Goal: Transaction & Acquisition: Purchase product/service

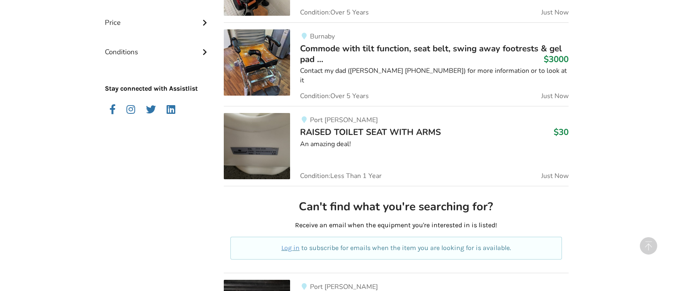
scroll to position [292, 0]
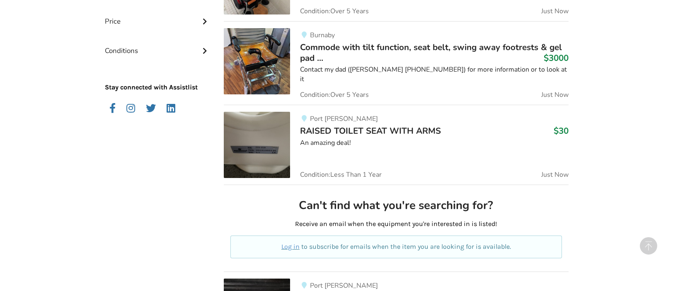
click at [242, 128] on img at bounding box center [257, 145] width 66 height 66
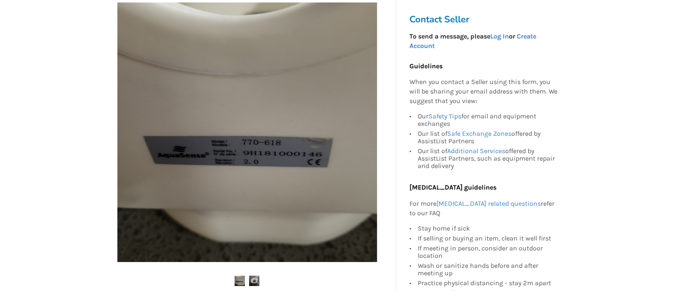
scroll to position [207, 0]
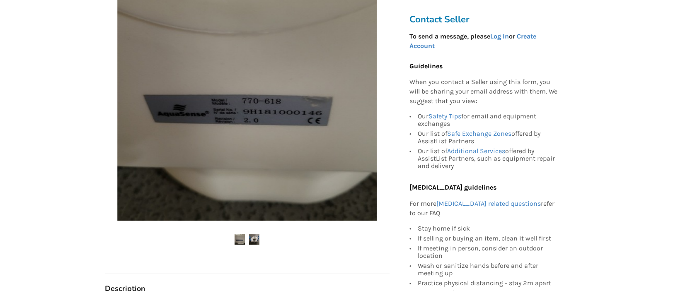
click at [252, 240] on img at bounding box center [254, 240] width 10 height 10
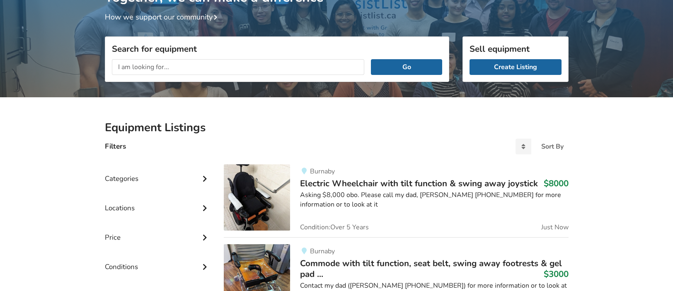
scroll to position [43, 0]
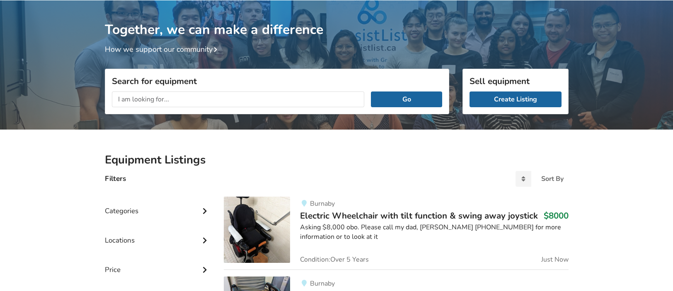
click at [260, 101] on input "text" at bounding box center [238, 100] width 253 height 16
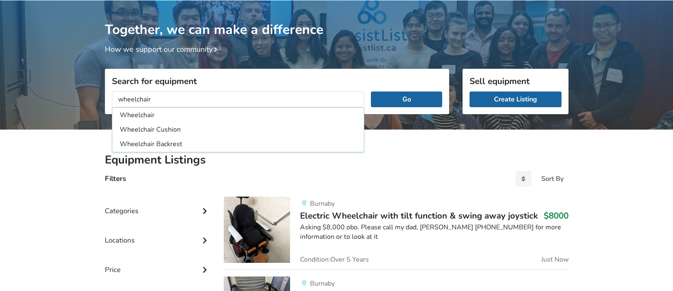
click at [371, 92] on button "Go" at bounding box center [406, 100] width 71 height 16
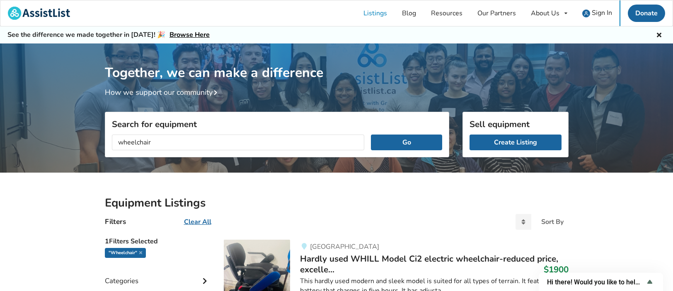
click at [303, 141] on input "wheelchair" at bounding box center [238, 143] width 253 height 16
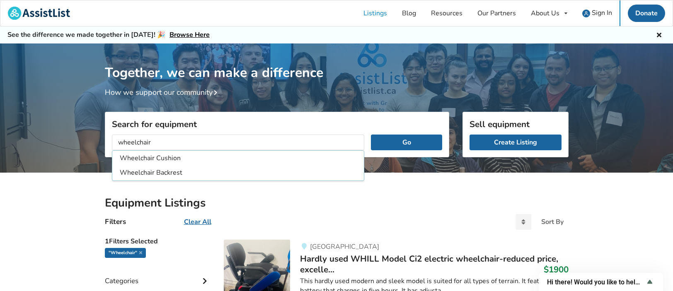
click at [116, 140] on input "wheelchair" at bounding box center [238, 143] width 253 height 16
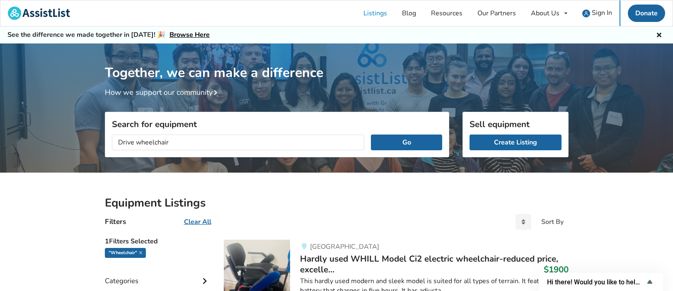
click at [188, 141] on input "Drive wheelchair" at bounding box center [238, 143] width 253 height 16
click at [371, 135] on button "Go" at bounding box center [406, 143] width 71 height 16
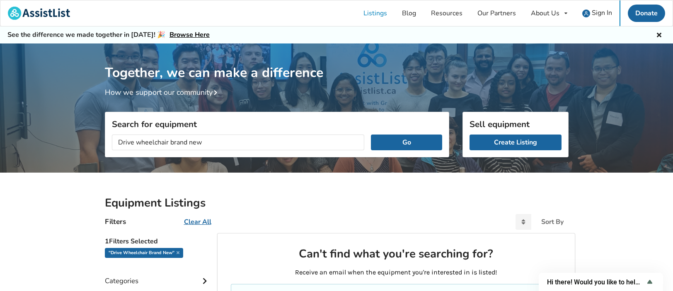
click at [186, 141] on input "Drive wheelchair brand new" at bounding box center [238, 143] width 253 height 16
click at [211, 145] on input "Drive wheelchair brand new" at bounding box center [238, 143] width 253 height 16
click at [117, 141] on input "Drive wheelchair" at bounding box center [238, 143] width 253 height 16
click at [371, 135] on button "Go" at bounding box center [406, 143] width 71 height 16
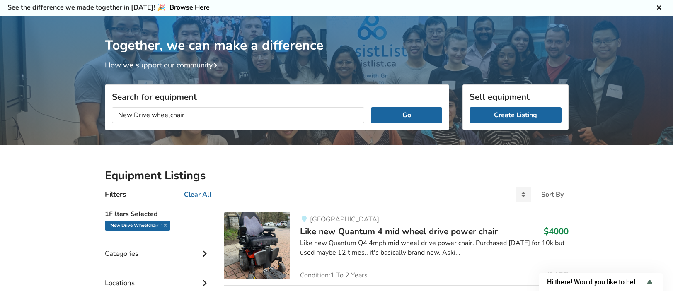
scroll to position [24, 0]
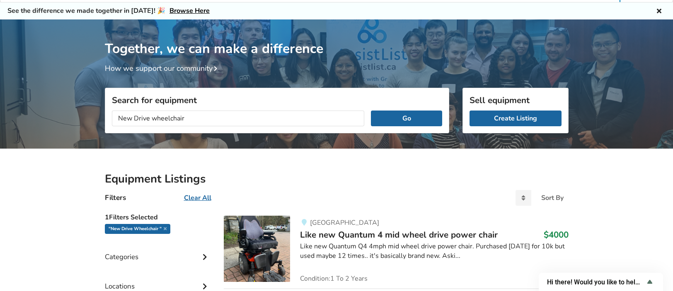
click at [211, 119] on input "New Drive wheelchair" at bounding box center [238, 119] width 253 height 16
click at [148, 119] on input "New Drive wheelchair" at bounding box center [238, 119] width 253 height 16
click at [371, 111] on button "Go" at bounding box center [406, 119] width 71 height 16
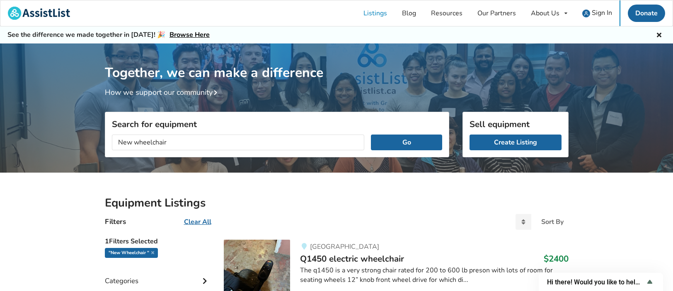
click at [223, 137] on input "New wheelchair" at bounding box center [238, 143] width 253 height 16
type input "N"
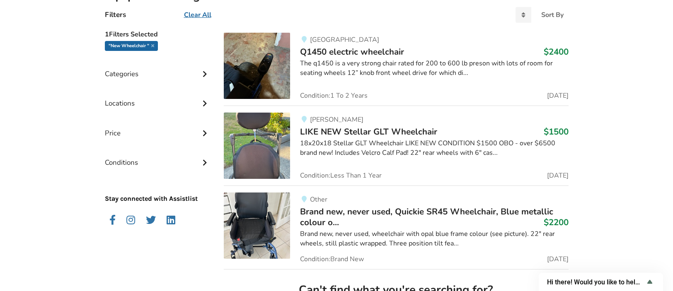
scroll to position [41, 0]
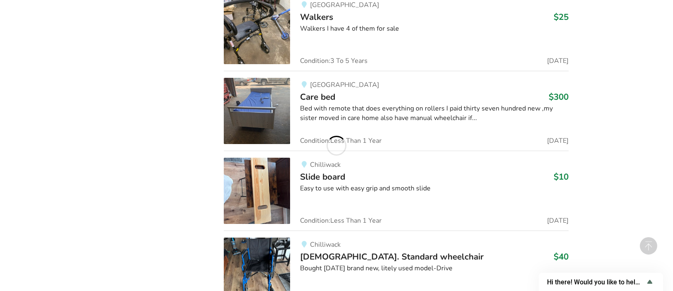
scroll to position [11742, 0]
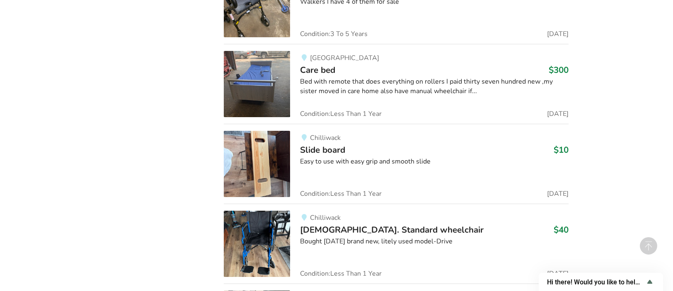
click at [256, 211] on img at bounding box center [257, 244] width 66 height 66
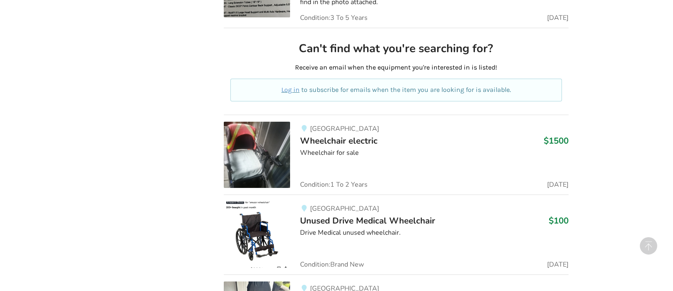
scroll to position [12322, 0]
click at [267, 203] on img at bounding box center [257, 234] width 66 height 66
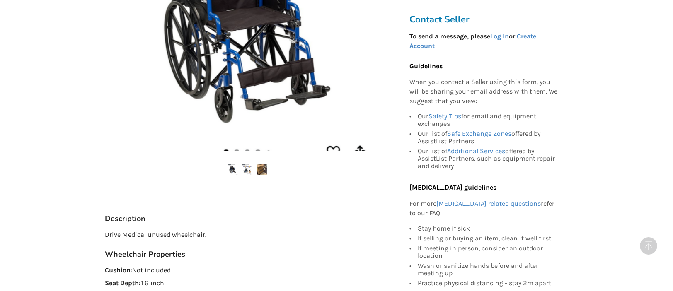
scroll to position [290, 0]
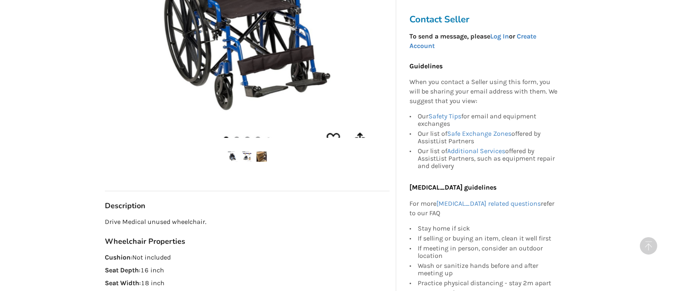
click at [242, 153] on img at bounding box center [247, 157] width 10 height 10
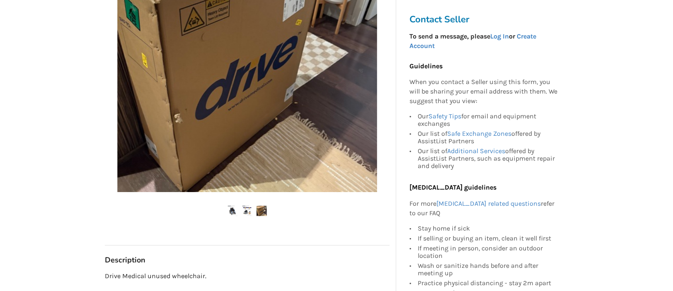
scroll to position [207, 0]
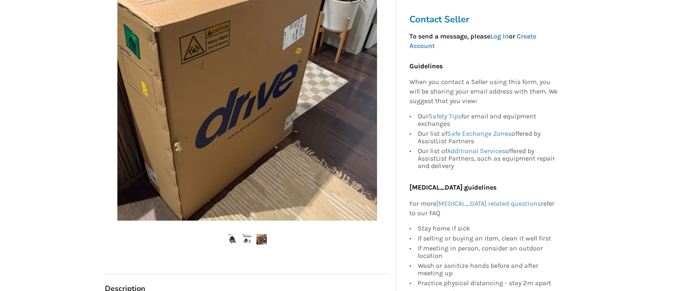
click at [506, 39] on link "Log In" at bounding box center [499, 36] width 19 height 8
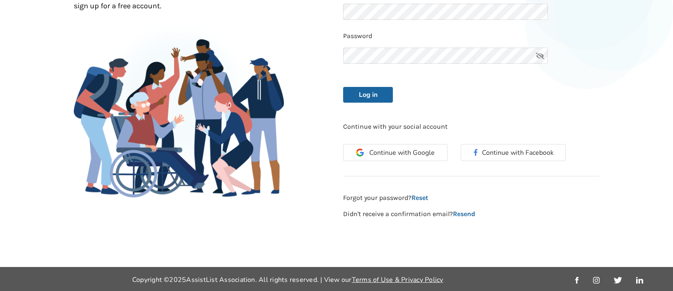
click at [539, 53] on icon at bounding box center [540, 56] width 17 height 17
click at [366, 94] on button "Log in" at bounding box center [368, 95] width 50 height 16
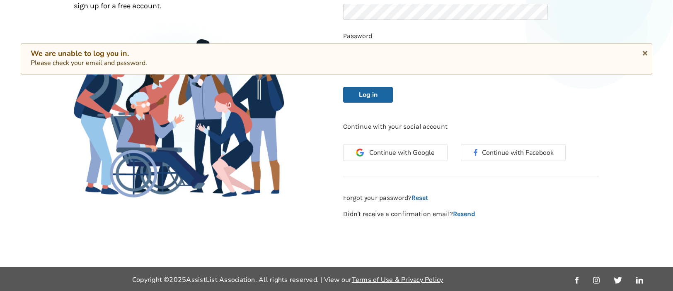
click at [647, 53] on icon at bounding box center [645, 51] width 8 height 7
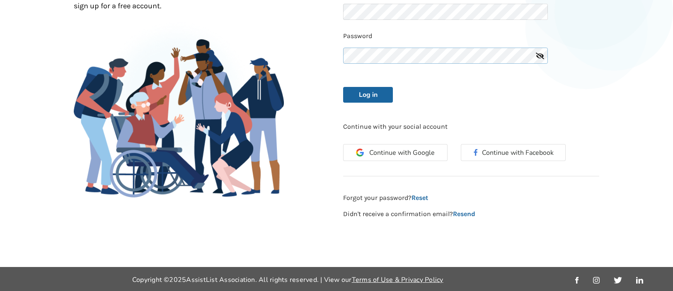
click at [343, 87] on button "Log in" at bounding box center [368, 95] width 50 height 16
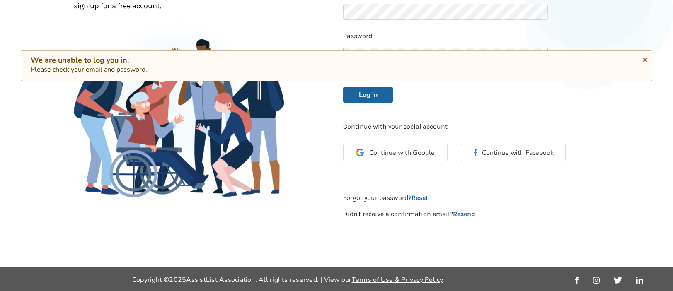
click at [343, 87] on button "Log in" at bounding box center [368, 95] width 50 height 16
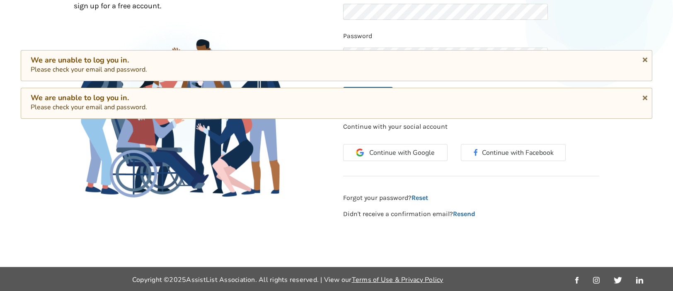
click at [642, 59] on icon at bounding box center [645, 58] width 8 height 7
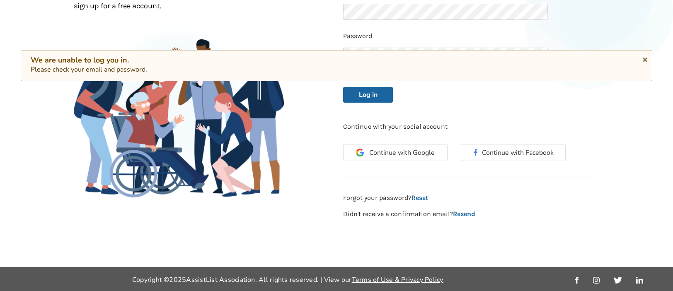
click at [643, 58] on icon at bounding box center [645, 58] width 8 height 7
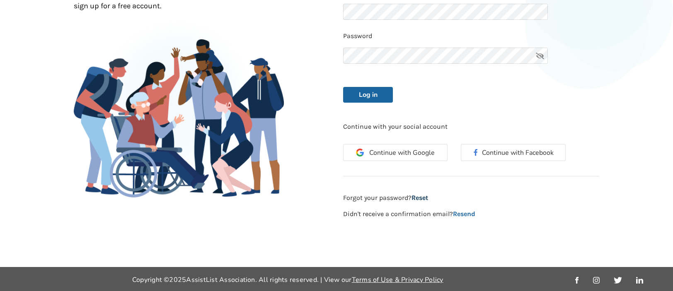
click at [421, 198] on link "Reset" at bounding box center [420, 198] width 17 height 8
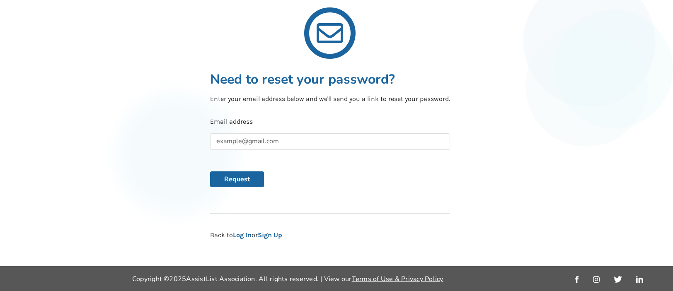
scroll to position [61, 0]
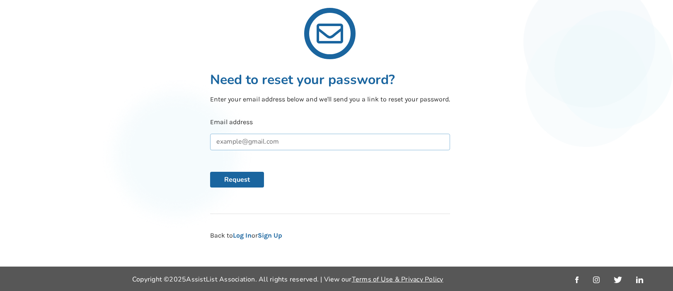
click at [338, 144] on input "text" at bounding box center [330, 142] width 240 height 17
type input "evangeline_1271@yahoo.ca"
click at [252, 180] on button "Request" at bounding box center [237, 180] width 54 height 16
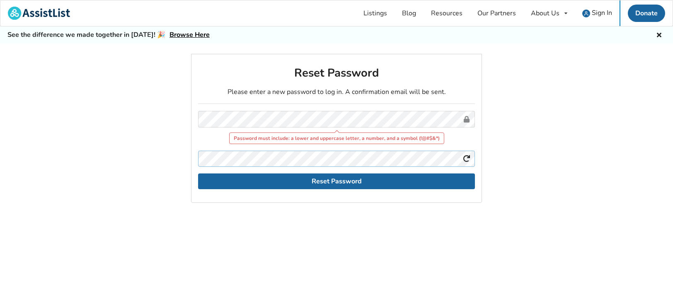
click at [315, 142] on form "Password must include: a lower and uppercase letter, a number, and a symbol (!@…" at bounding box center [336, 150] width 277 height 78
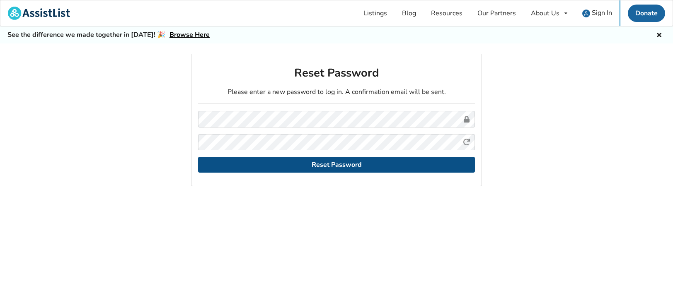
click at [354, 162] on button "Reset Password" at bounding box center [336, 165] width 277 height 16
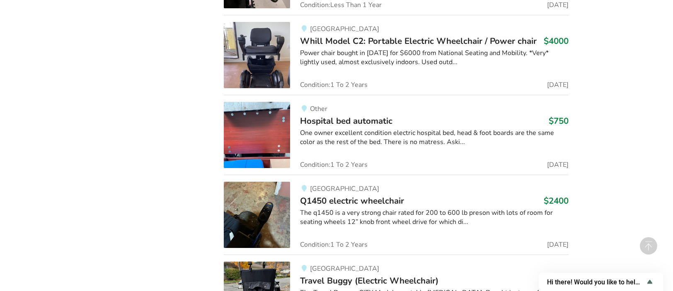
scroll to position [31329, 0]
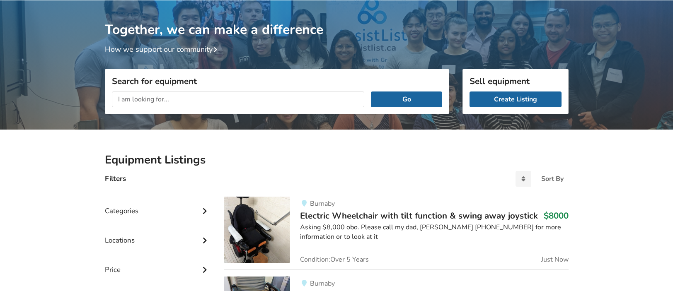
click at [210, 102] on input "text" at bounding box center [238, 100] width 253 height 16
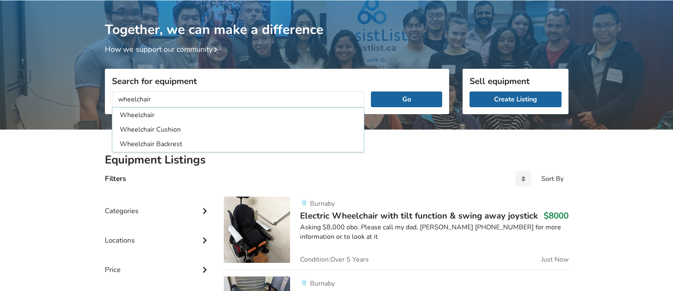
type input "wheelchair"
click at [371, 92] on button "Go" at bounding box center [406, 100] width 71 height 16
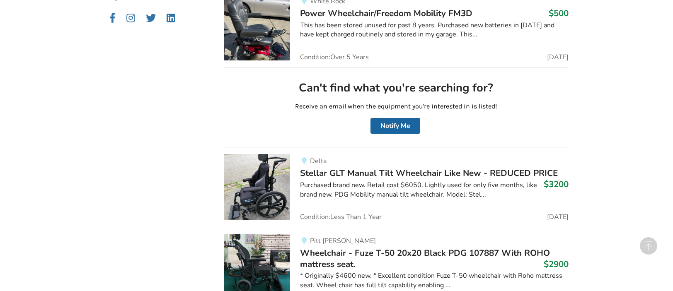
scroll to position [416, 0]
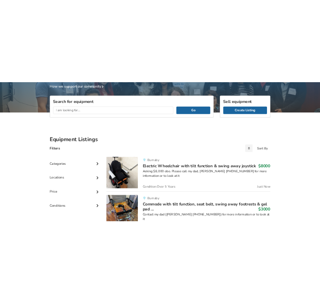
scroll to position [85, 0]
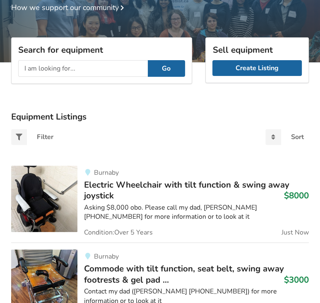
click at [98, 68] on input "text" at bounding box center [83, 68] width 130 height 17
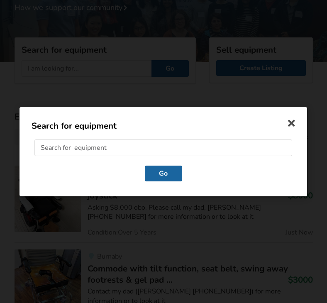
click at [126, 145] on input "text" at bounding box center [162, 147] width 257 height 17
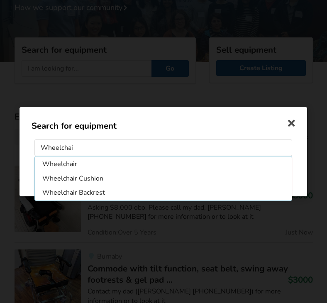
type input "Wheelchair"
click button "Go" at bounding box center [163, 173] width 37 height 16
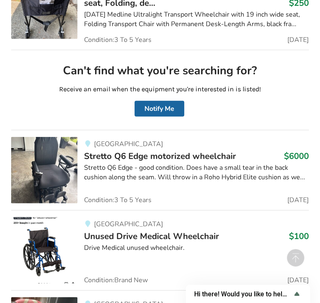
scroll to position [12420, 0]
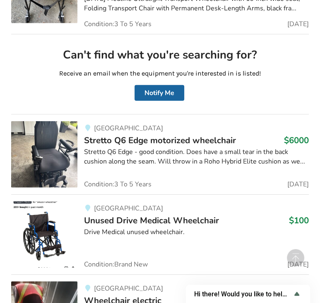
click at [143, 214] on span "Unused Drive Medical Wheelchair" at bounding box center [151, 220] width 135 height 12
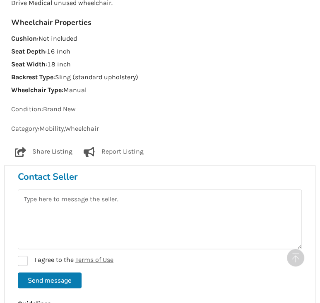
scroll to position [539, 0]
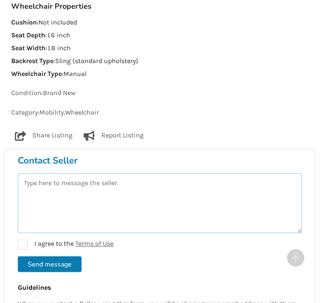
click at [122, 180] on textarea at bounding box center [160, 203] width 284 height 60
type textarea "Hello, is this still available? I am interested, but can I offer you $50? Thank…"
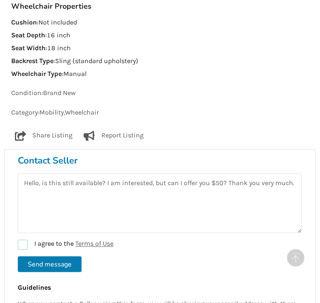
click at [22, 244] on label "I agree to the Terms of Use" at bounding box center [66, 244] width 96 height 10
checkbox input "true"
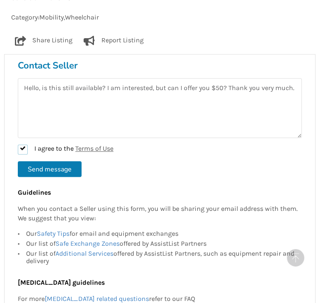
scroll to position [580, 0]
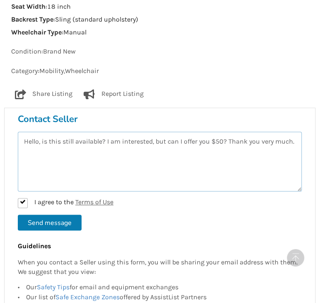
click at [295, 141] on textarea "Hello, is this still available? I am interested, but can I offer you $50? Thank…" at bounding box center [160, 161] width 284 height 60
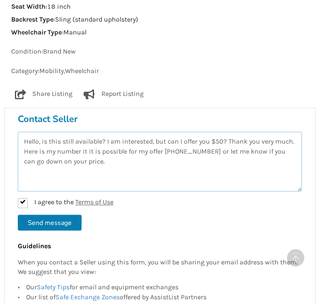
click at [294, 142] on textarea "Hello, is this still available? I am interested, but can I offer you $50? Thank…" at bounding box center [160, 161] width 284 height 60
click at [99, 162] on textarea "Hello, is this still available? I am interested, but can I offer you $50? Here …" at bounding box center [160, 161] width 284 height 60
type textarea "Hello, is this still available? I am interested, but can I offer you $50? Here …"
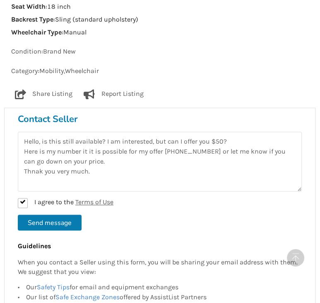
click at [40, 221] on button "Send message" at bounding box center [50, 222] width 64 height 16
checkbox input "false"
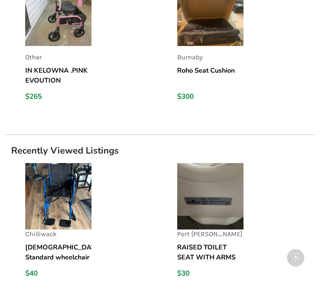
scroll to position [1243, 0]
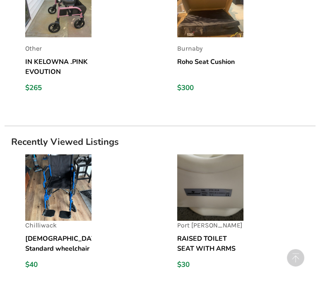
click at [63, 189] on img at bounding box center [58, 187] width 66 height 66
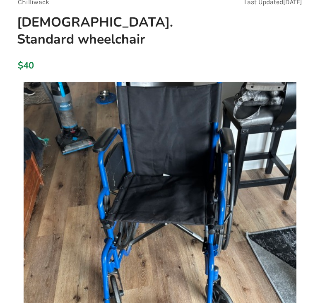
scroll to position [83, 0]
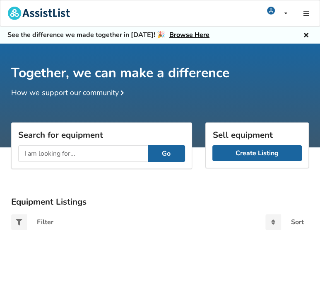
scroll to position [85, 0]
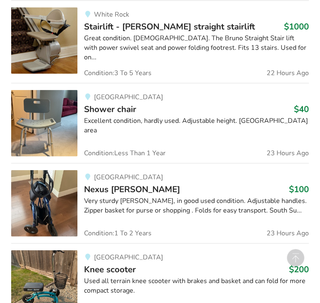
scroll to position [1078, 0]
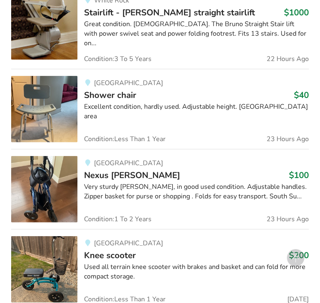
click at [60, 187] on img at bounding box center [44, 189] width 66 height 66
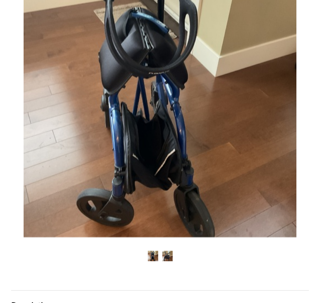
scroll to position [207, 0]
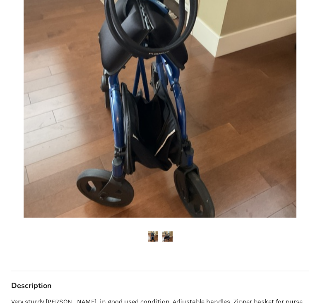
click at [171, 231] on img at bounding box center [167, 236] width 10 height 10
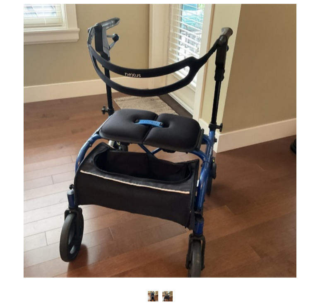
scroll to position [166, 0]
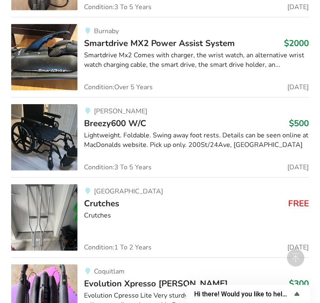
scroll to position [10789, 0]
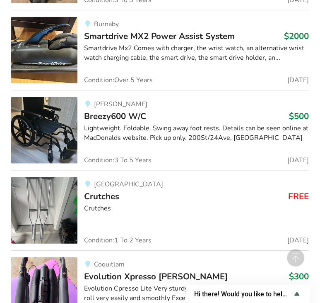
click at [64, 177] on img at bounding box center [44, 210] width 66 height 66
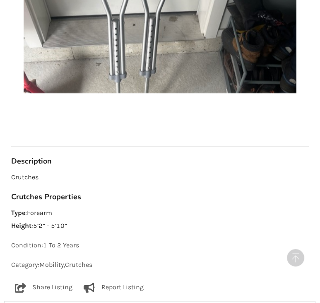
scroll to position [373, 0]
